Goal: Check status: Check status

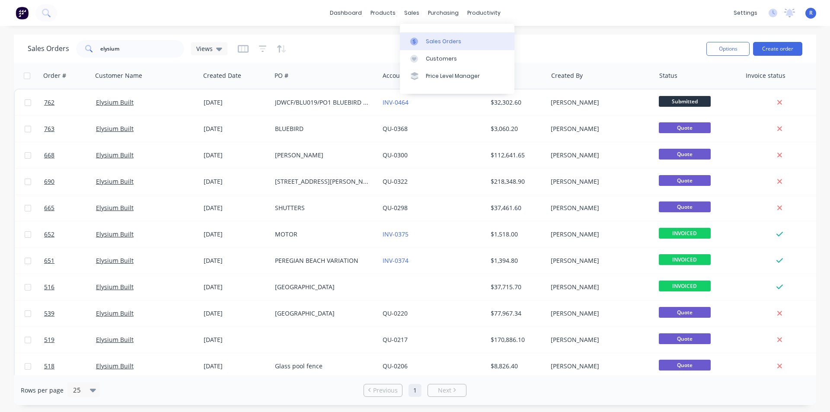
click at [428, 40] on div "Sales Orders" at bounding box center [443, 42] width 35 height 8
drag, startPoint x: 129, startPoint y: 48, endPoint x: 86, endPoint y: 51, distance: 43.8
click at [86, 51] on div "elysium" at bounding box center [130, 48] width 108 height 17
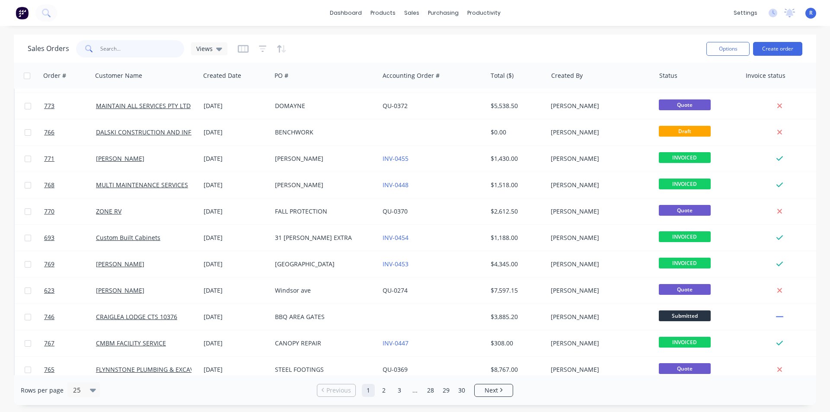
scroll to position [377, 0]
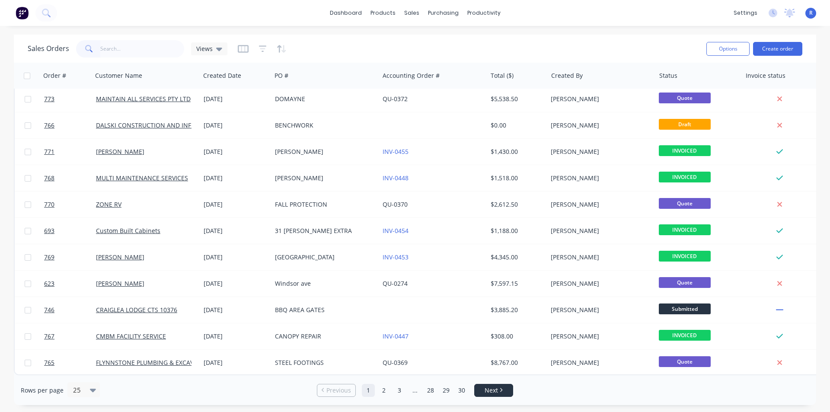
click at [497, 391] on span "Next" at bounding box center [491, 390] width 13 height 9
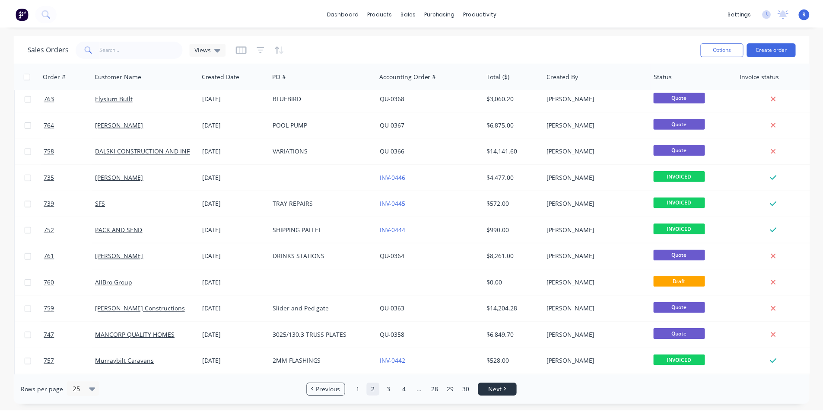
scroll to position [0, 0]
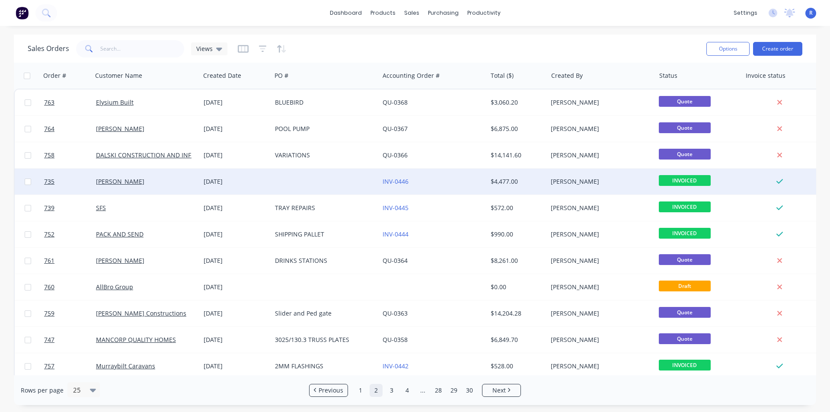
click at [336, 171] on div at bounding box center [325, 182] width 108 height 26
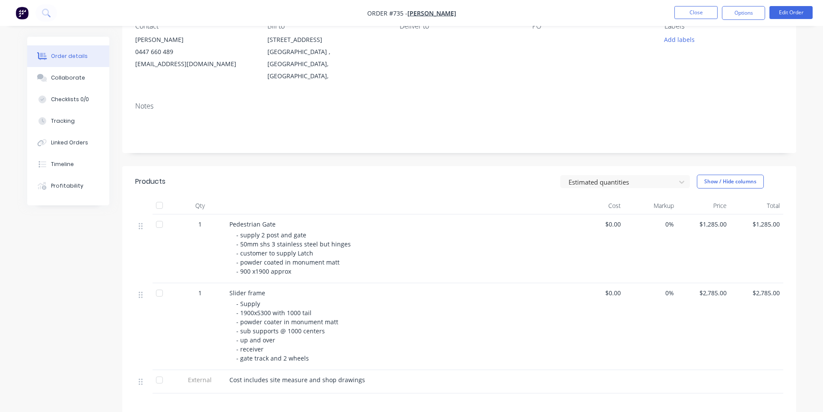
scroll to position [130, 0]
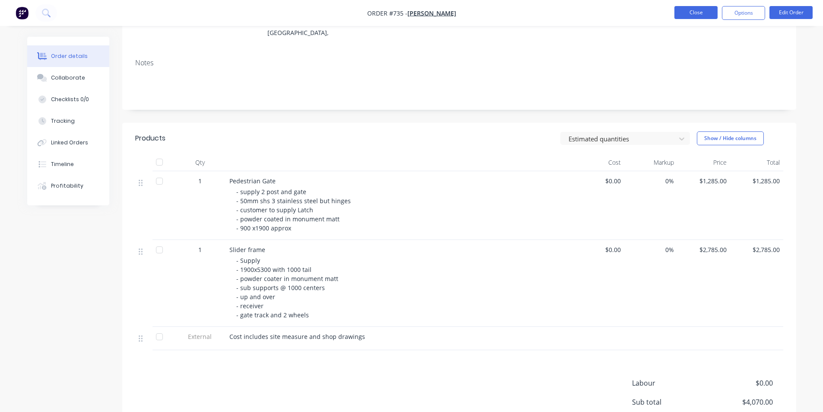
click at [686, 8] on button "Close" at bounding box center [696, 12] width 43 height 13
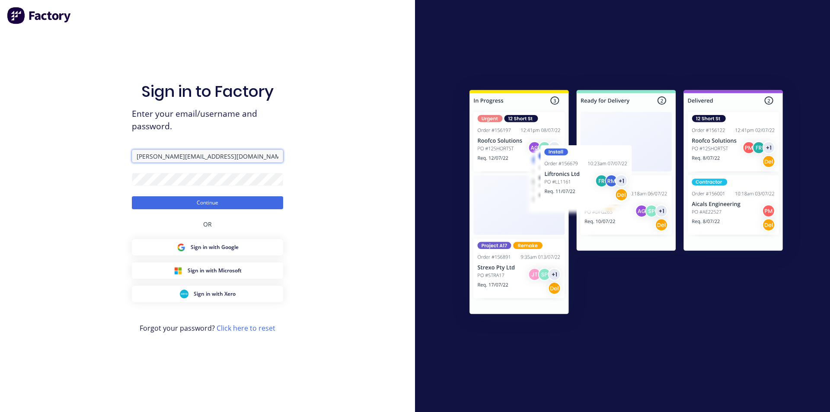
click at [212, 157] on input "[PERSON_NAME][EMAIL_ADDRESS][DOMAIN_NAME]" at bounding box center [207, 156] width 151 height 13
type input "[EMAIL_ADDRESS][DOMAIN_NAME]"
click at [199, 198] on button "Continue" at bounding box center [207, 202] width 151 height 13
